Goal: Task Accomplishment & Management: Manage account settings

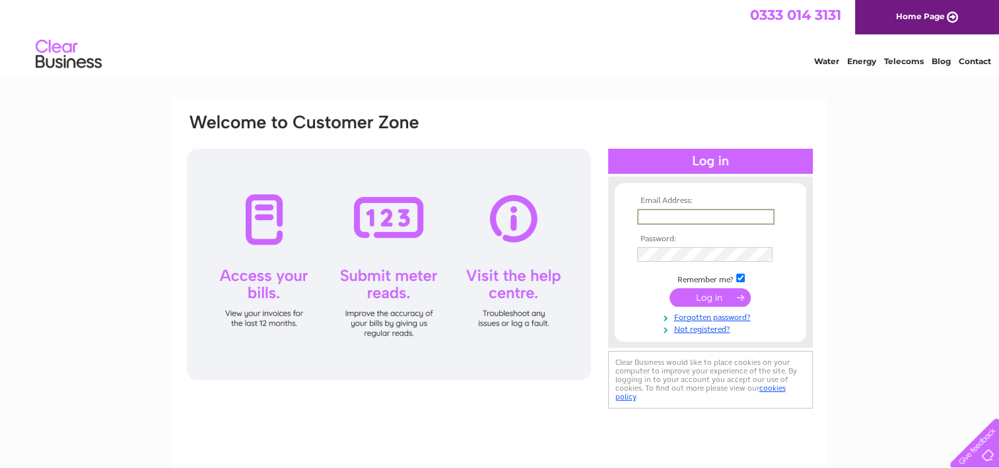
click at [676, 219] on input "text" at bounding box center [705, 217] width 137 height 16
type input "accountsglasgow@soccerworlduk.com"
click at [680, 262] on td at bounding box center [710, 252] width 153 height 21
click at [680, 260] on td at bounding box center [710, 252] width 153 height 21
click at [670, 287] on input "submit" at bounding box center [710, 296] width 81 height 18
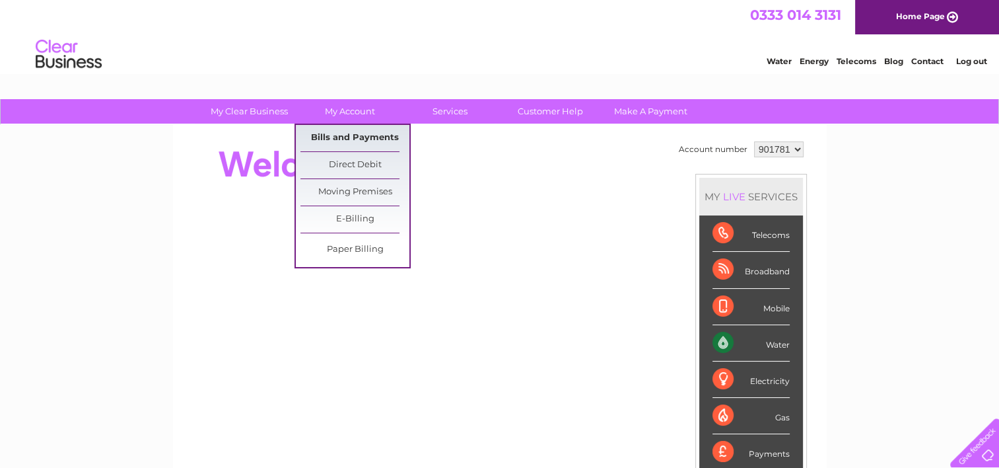
click at [344, 140] on link "Bills and Payments" at bounding box center [355, 138] width 109 height 26
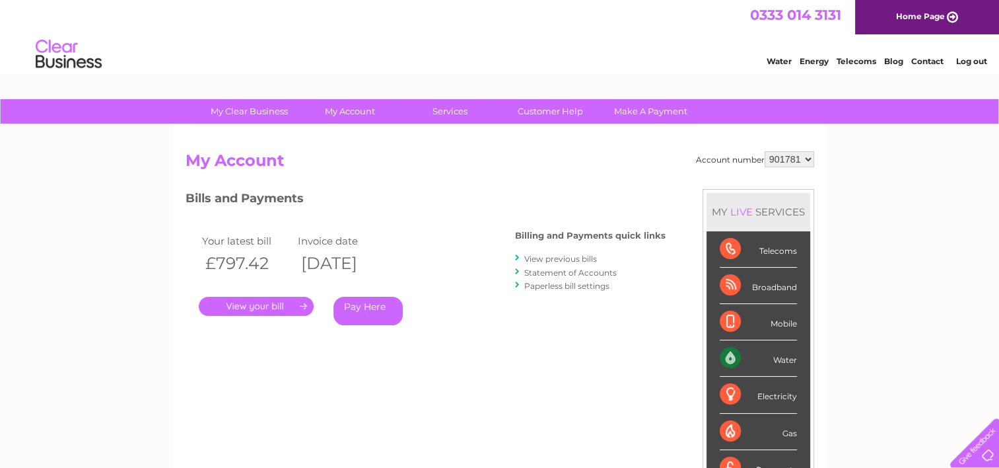
click at [244, 299] on link "." at bounding box center [256, 306] width 115 height 19
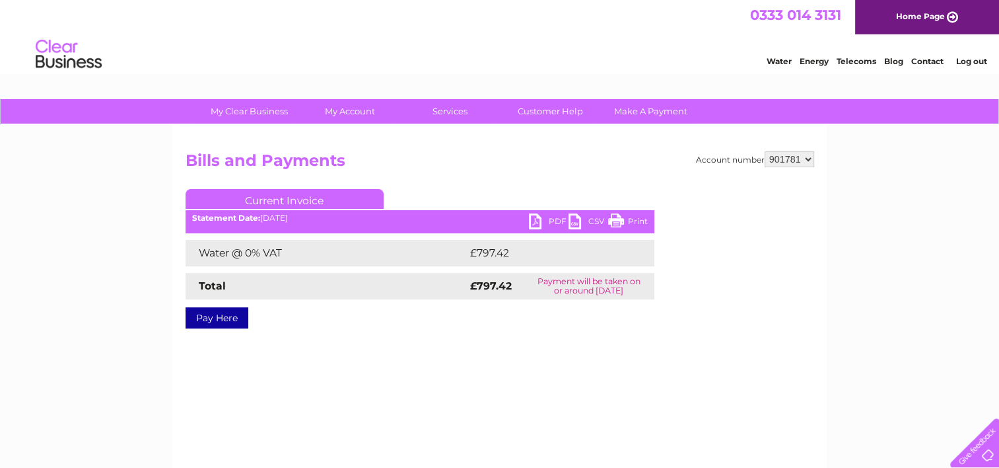
click at [558, 219] on link "PDF" at bounding box center [549, 222] width 40 height 19
